Goal: Information Seeking & Learning: Learn about a topic

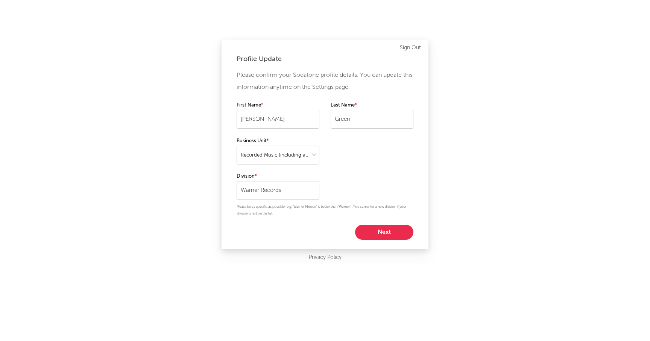
select select "recorded_music"
click at [381, 231] on button "Next" at bounding box center [384, 231] width 58 height 15
select select "other"
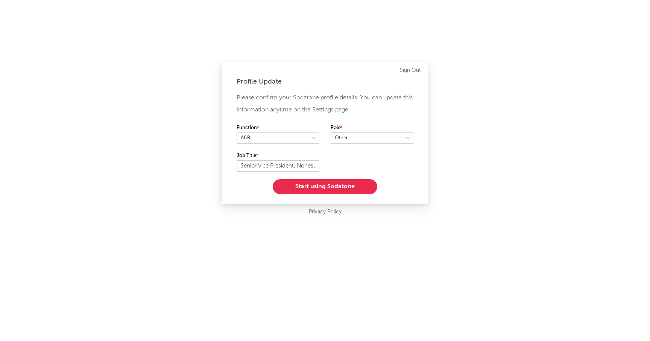
click at [309, 190] on button "Start using Sodatone" at bounding box center [325, 186] width 105 height 15
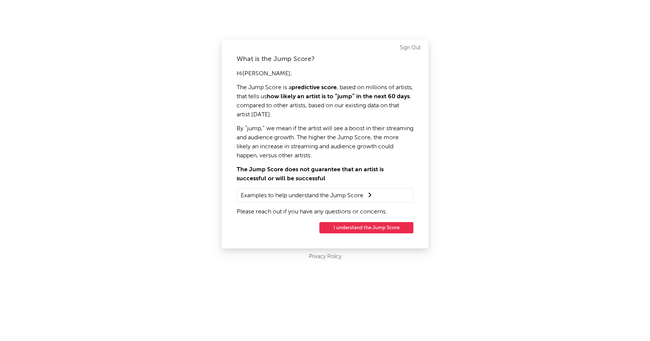
click at [356, 241] on div "What is the Jump Score? Hi [PERSON_NAME] , The Jump Score is a predictive score…" at bounding box center [324, 143] width 207 height 209
click at [350, 230] on button "I understand the Jump Score" at bounding box center [366, 227] width 94 height 11
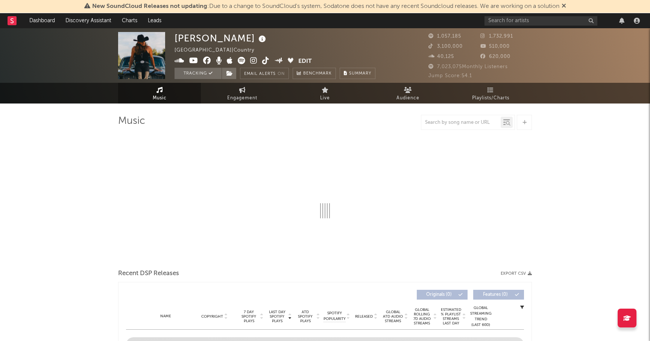
select select "6m"
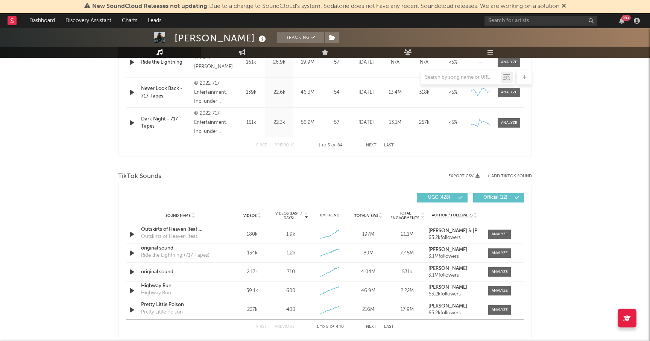
scroll to position [421, 0]
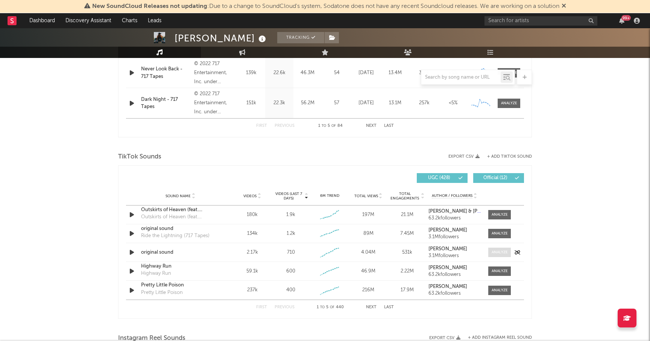
click at [500, 251] on div at bounding box center [499, 252] width 16 height 6
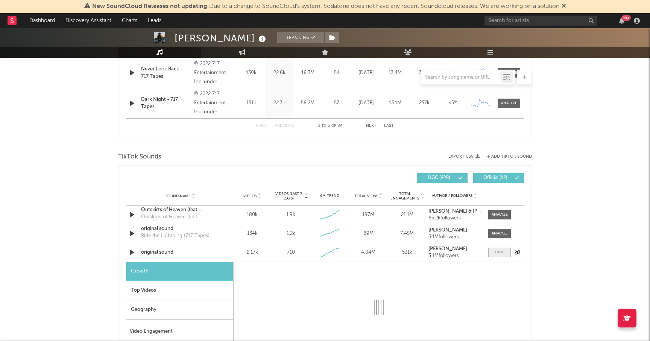
select select "1w"
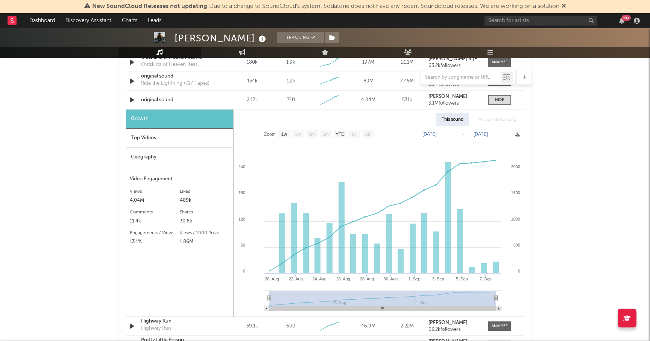
scroll to position [576, 0]
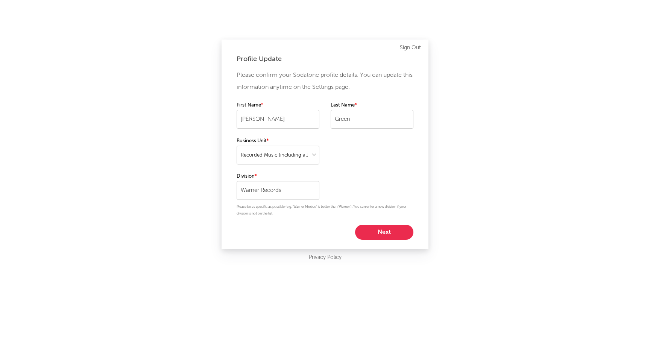
select select "recorded_music"
